Goal: Task Accomplishment & Management: Manage account settings

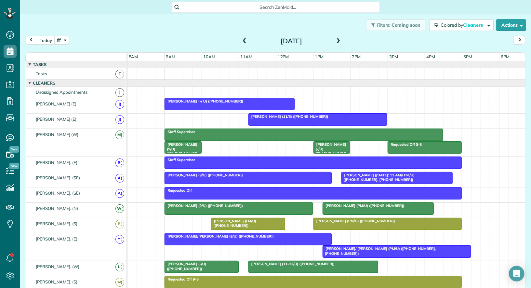
scroll to position [15, 1]
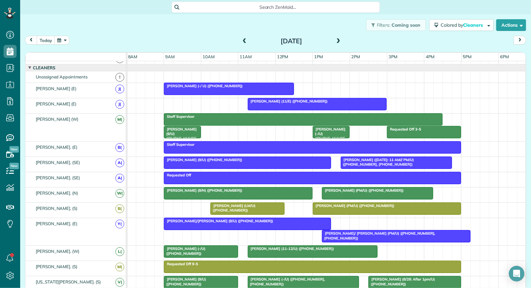
click at [244, 41] on span at bounding box center [244, 41] width 7 height 6
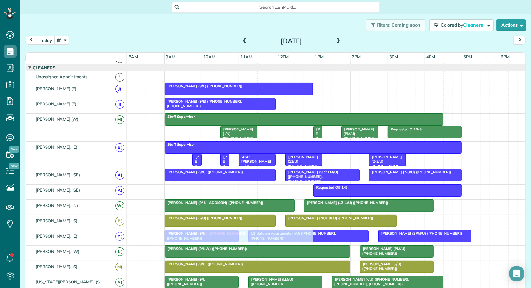
drag, startPoint x: 231, startPoint y: 183, endPoint x: 230, endPoint y: 230, distance: 46.5
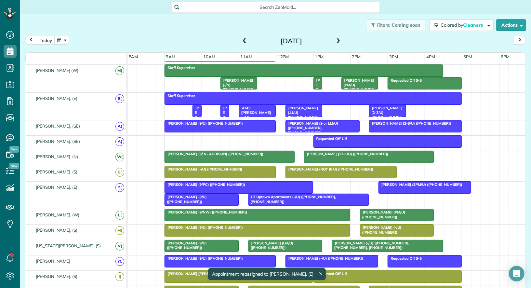
scroll to position [67, 0]
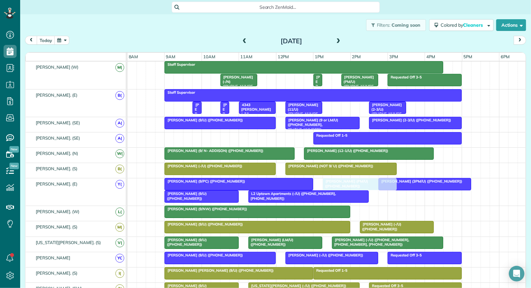
drag, startPoint x: 374, startPoint y: 207, endPoint x: 333, endPoint y: 183, distance: 47.8
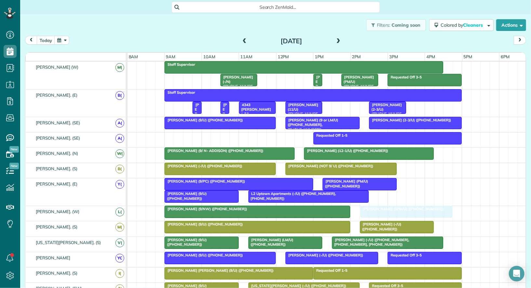
drag, startPoint x: 400, startPoint y: 195, endPoint x: 384, endPoint y: 216, distance: 26.7
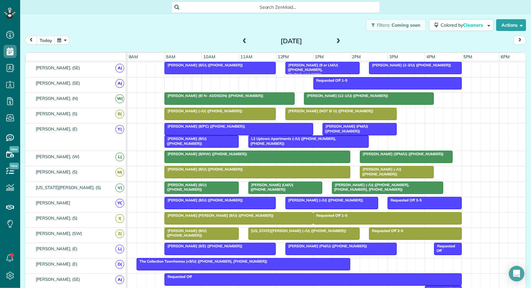
scroll to position [139, 0]
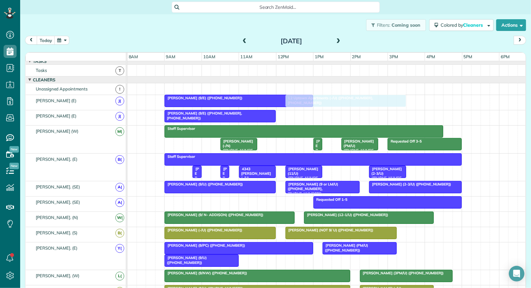
drag, startPoint x: 292, startPoint y: 260, endPoint x: 326, endPoint y: 105, distance: 158.5
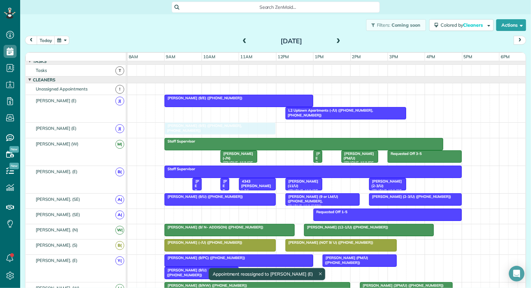
drag, startPoint x: 249, startPoint y: 125, endPoint x: 250, endPoint y: 131, distance: 6.2
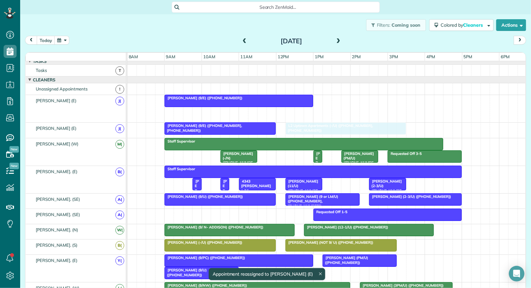
drag, startPoint x: 305, startPoint y: 110, endPoint x: 305, endPoint y: 127, distance: 16.9
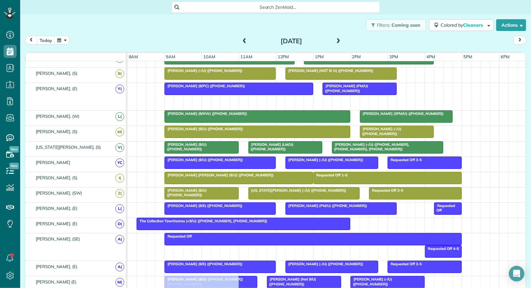
drag, startPoint x: 183, startPoint y: 95, endPoint x: 185, endPoint y: 276, distance: 180.6
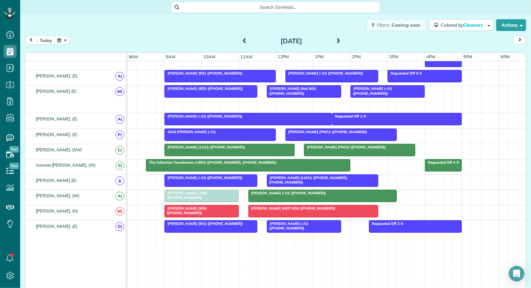
drag, startPoint x: 197, startPoint y: 96, endPoint x: 200, endPoint y: 196, distance: 100.6
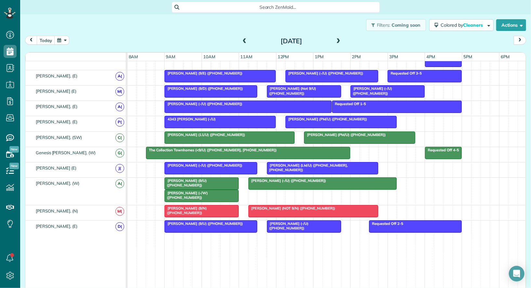
click at [193, 191] on span "[PERSON_NAME] (-/W) ([PHONE_NUMBER])" at bounding box center [186, 195] width 44 height 9
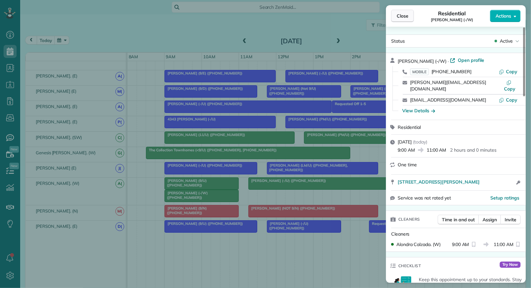
click at [403, 17] on span "Close" at bounding box center [403, 16] width 12 height 7
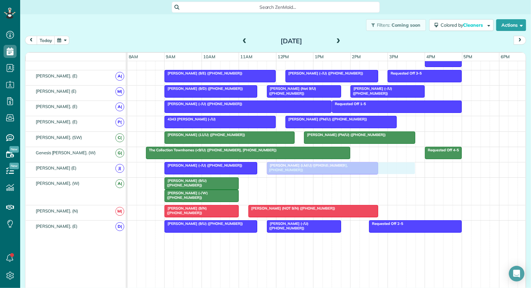
drag, startPoint x: 286, startPoint y: 178, endPoint x: 301, endPoint y: 168, distance: 17.8
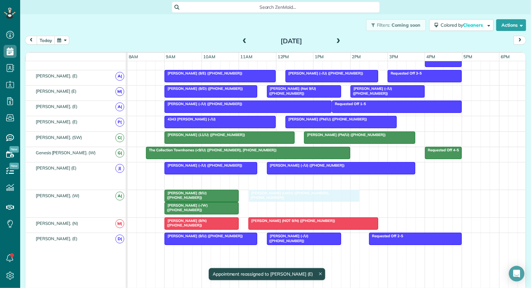
drag, startPoint x: 292, startPoint y: 175, endPoint x: 275, endPoint y: 193, distance: 24.6
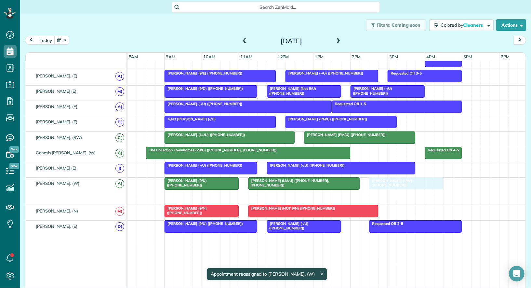
drag, startPoint x: 201, startPoint y: 191, endPoint x: 408, endPoint y: 177, distance: 207.7
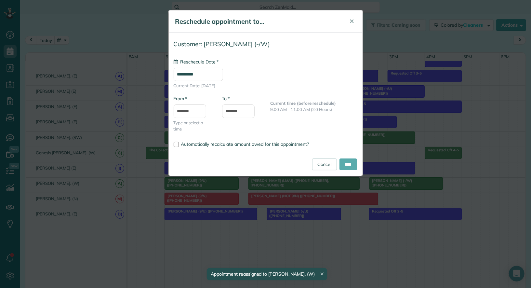
type input "**********"
click at [347, 163] on input "****" at bounding box center [349, 164] width 18 height 12
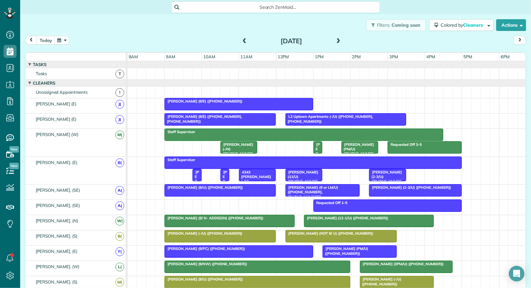
click at [168, 206] on div "Requested Off 1-5" at bounding box center [327, 207] width 399 height 15
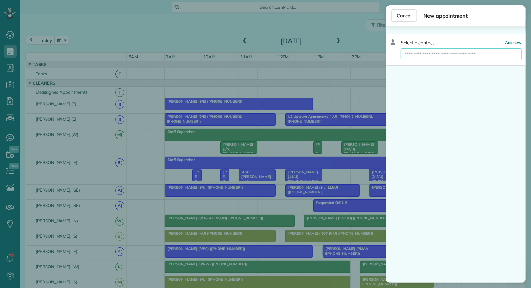
click at [468, 56] on input "text" at bounding box center [461, 54] width 121 height 12
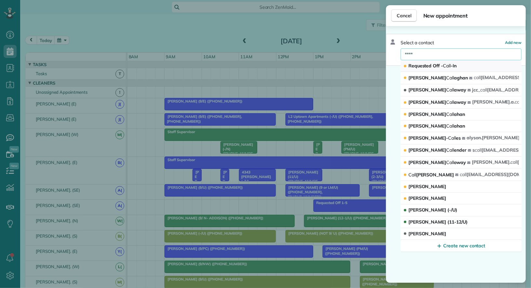
type input "****"
click at [476, 62] on button "Requested Off - Call -In" at bounding box center [461, 66] width 121 height 12
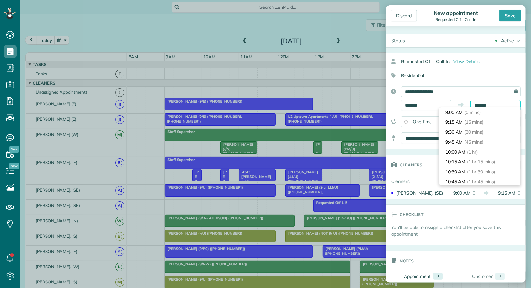
click at [485, 105] on input "*******" at bounding box center [495, 105] width 50 height 11
type input "*******"
click at [475, 154] on span "(4 hrs)" at bounding box center [471, 153] width 14 height 6
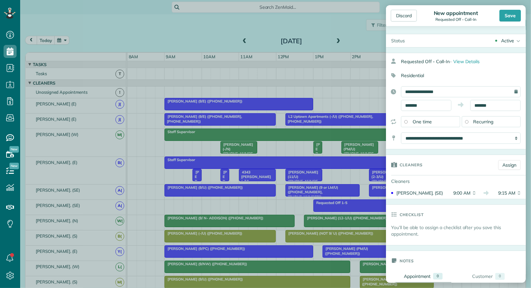
click at [510, 38] on div "Active" at bounding box center [507, 40] width 13 height 7
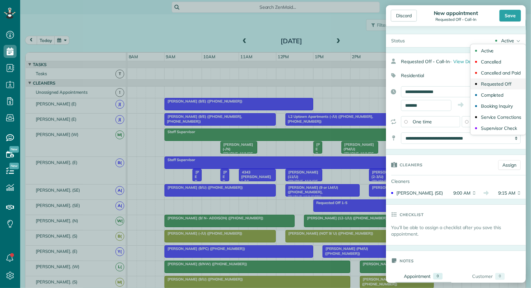
click at [508, 85] on div "Requested Off" at bounding box center [496, 84] width 31 height 5
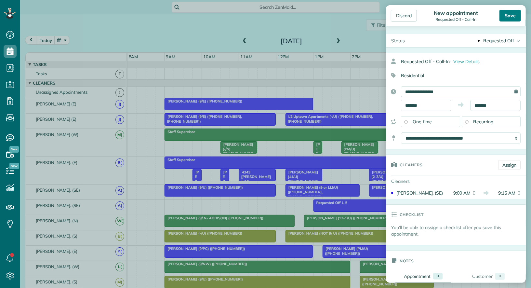
click at [508, 20] on div "Save" at bounding box center [510, 16] width 21 height 12
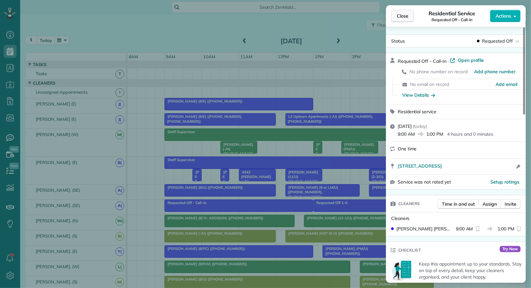
click at [408, 18] on span "Close" at bounding box center [403, 16] width 12 height 7
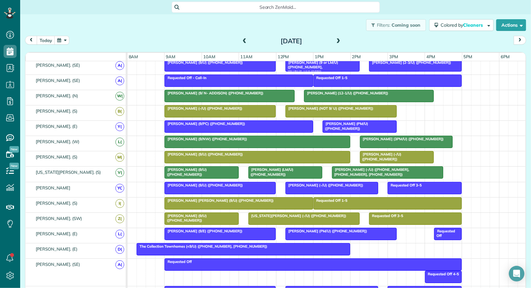
scroll to position [144, 0]
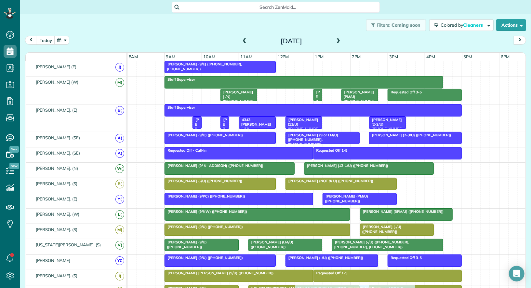
drag, startPoint x: 319, startPoint y: 63, endPoint x: 330, endPoint y: 288, distance: 225.1
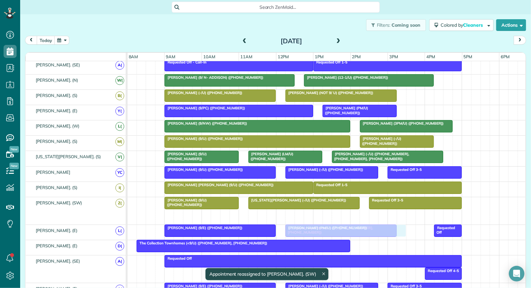
drag, startPoint x: 316, startPoint y: 209, endPoint x: 308, endPoint y: 227, distance: 19.7
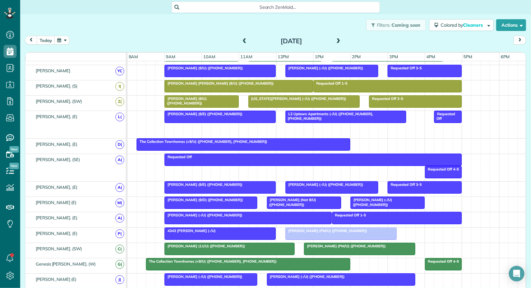
drag, startPoint x: 301, startPoint y: 126, endPoint x: 305, endPoint y: 233, distance: 107.1
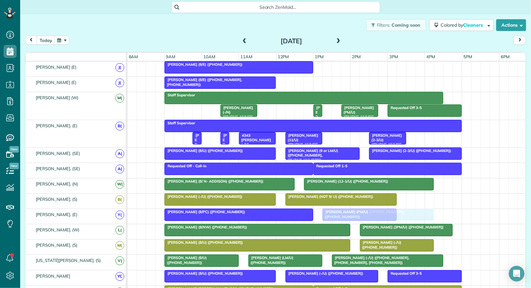
drag, startPoint x: 303, startPoint y: 215, endPoint x: 339, endPoint y: 216, distance: 36.4
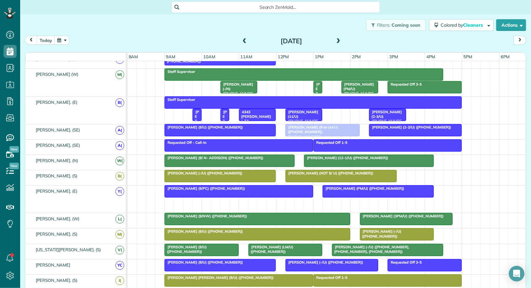
drag, startPoint x: 337, startPoint y: 201, endPoint x: 304, endPoint y: 130, distance: 77.7
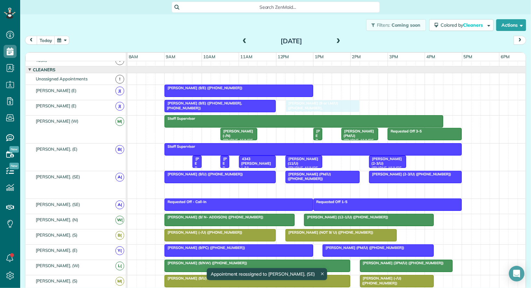
drag, startPoint x: 305, startPoint y: 190, endPoint x: 304, endPoint y: 111, distance: 79.4
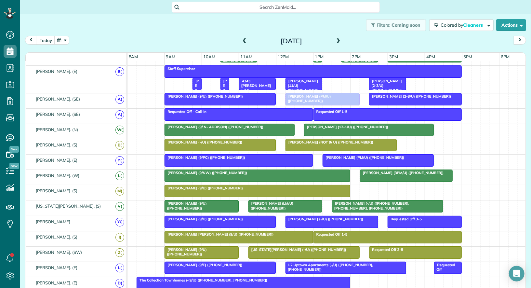
drag, startPoint x: 382, startPoint y: 186, endPoint x: 308, endPoint y: 102, distance: 112.1
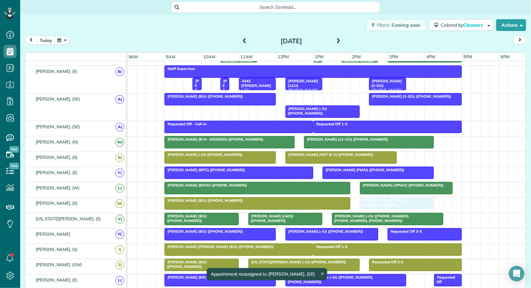
drag, startPoint x: 311, startPoint y: 93, endPoint x: 383, endPoint y: 201, distance: 129.9
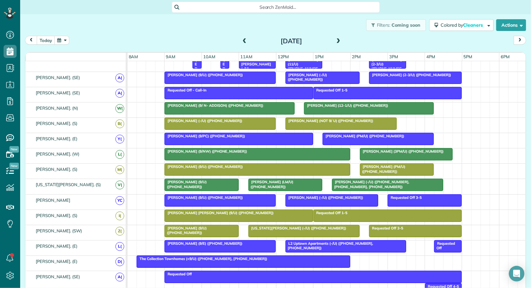
scroll to position [117, 0]
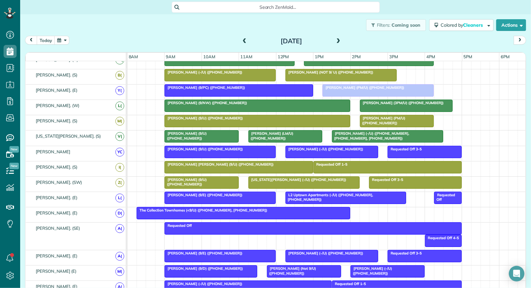
drag, startPoint x: 330, startPoint y: 266, endPoint x: 350, endPoint y: 92, distance: 174.5
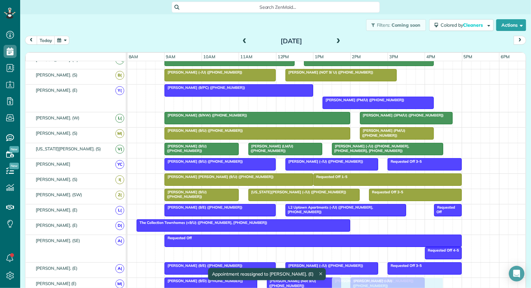
drag, startPoint x: 349, startPoint y: 87, endPoint x: 359, endPoint y: 288, distance: 201.3
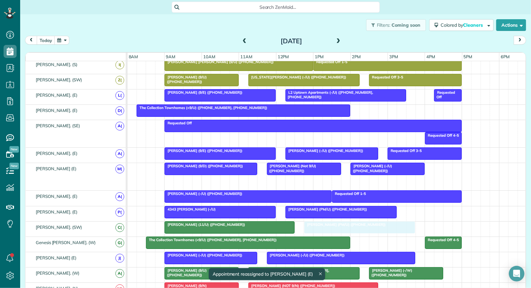
drag, startPoint x: 370, startPoint y: 174, endPoint x: 345, endPoint y: 219, distance: 51.4
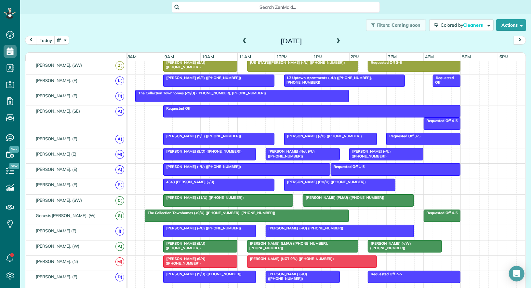
scroll to position [281, 0]
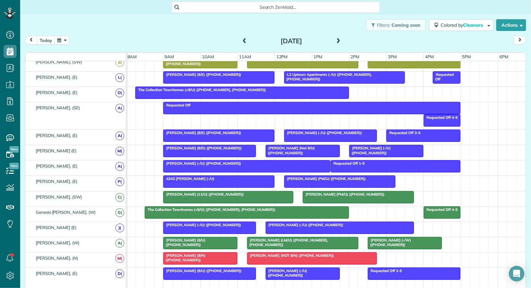
click at [224, 192] on span "[PERSON_NAME] (11/U) ([PHONE_NUMBER])" at bounding box center [203, 194] width 81 height 5
